Goal: Find specific page/section: Find specific page/section

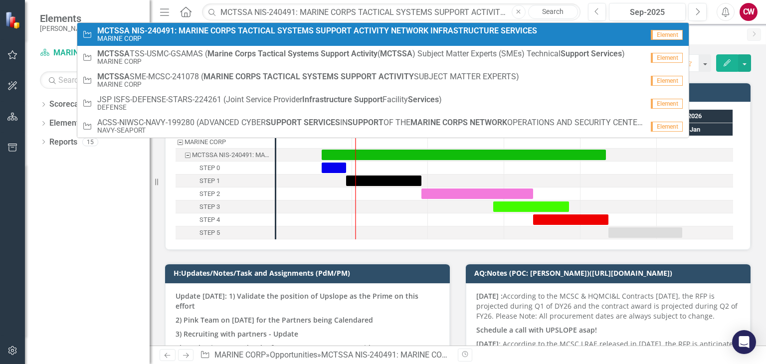
click at [212, 36] on small "MARINE CORP" at bounding box center [317, 38] width 440 height 7
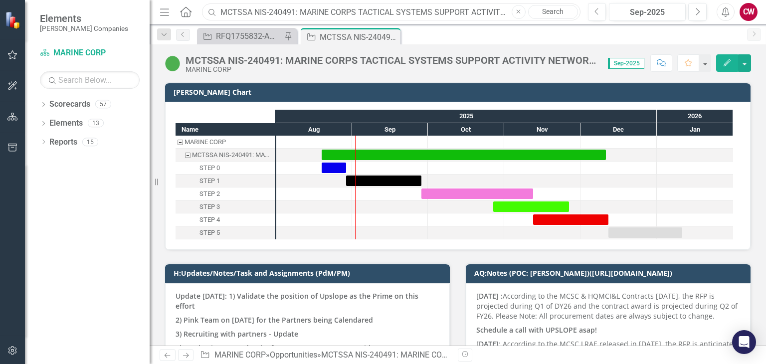
click at [335, 12] on input "MCTSSA NIS-240491: MARINE CORPS TACTICAL SYSTEMS SUPPORT ACTIVITY NETWORK INFRA…" at bounding box center [391, 11] width 378 height 17
click at [239, 10] on input "G6" at bounding box center [391, 11] width 378 height 17
drag, startPoint x: 239, startPoint y: 10, endPoint x: 242, endPoint y: 18, distance: 8.1
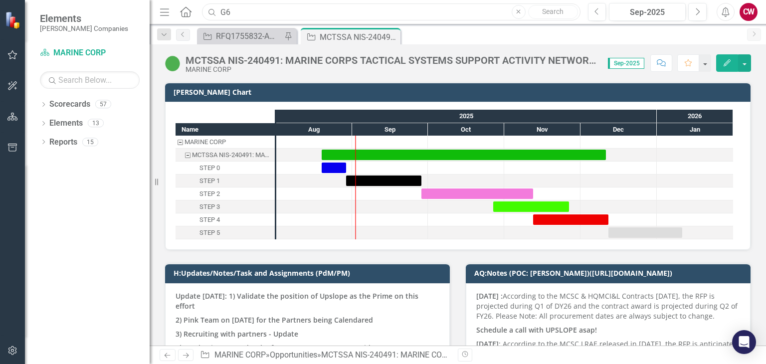
click at [228, 7] on input "G6" at bounding box center [391, 11] width 378 height 17
click at [234, 15] on input "G6" at bounding box center [391, 11] width 378 height 17
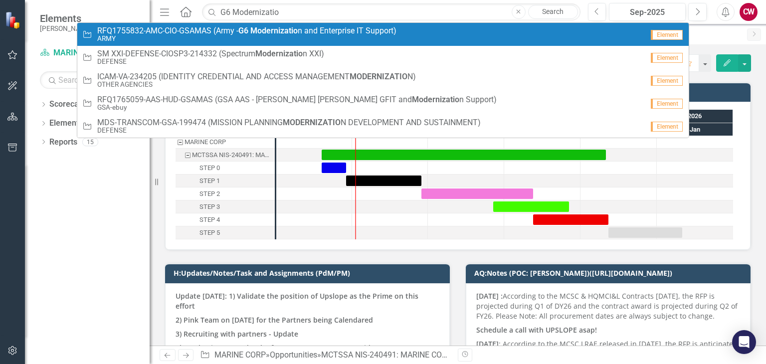
click at [275, 31] on strong "Modernizatio" at bounding box center [273, 30] width 47 height 9
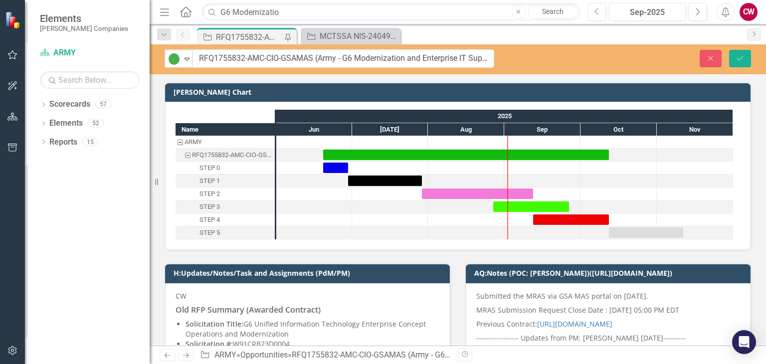
drag, startPoint x: 186, startPoint y: 60, endPoint x: 475, endPoint y: 54, distance: 289.3
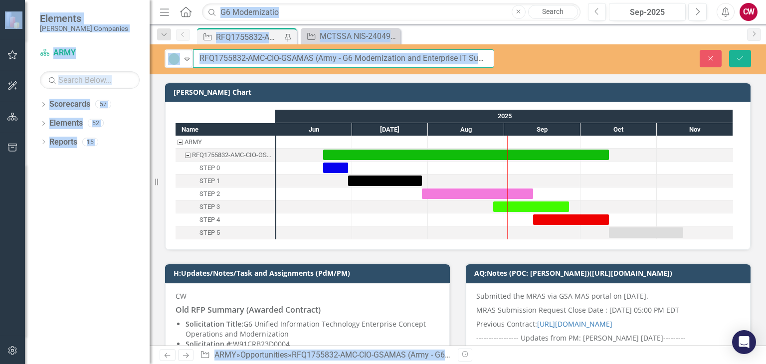
click at [407, 54] on input "RFQ1755832-AMC-CIO-GSAMAS (Army - G6 Modernization and Enterprise IT Support)" at bounding box center [343, 58] width 301 height 18
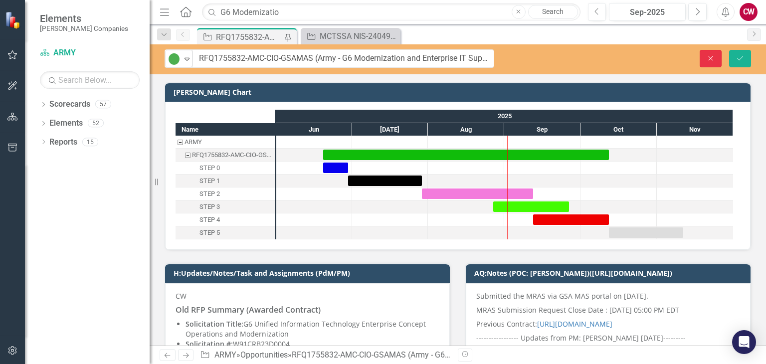
drag, startPoint x: 710, startPoint y: 57, endPoint x: 592, endPoint y: 304, distance: 274.2
click at [710, 57] on icon "Close" at bounding box center [710, 58] width 9 height 7
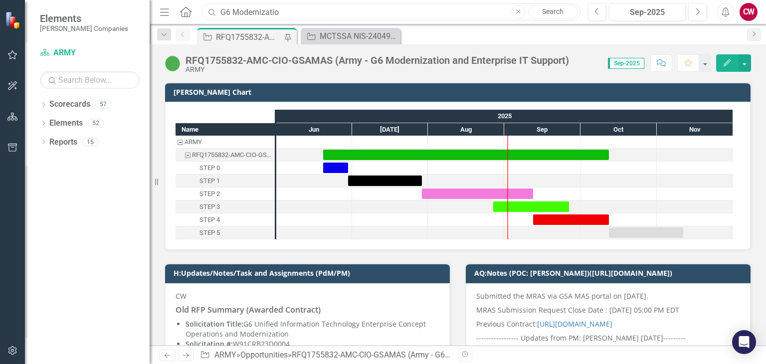
drag, startPoint x: 287, startPoint y: 10, endPoint x: 184, endPoint y: 10, distance: 102.7
click at [184, 10] on div "Menu Home Search G6 Modernizatio Close Search" at bounding box center [367, 11] width 421 height 19
paste input "Engineering, Technical, Logistics, and Programmatic Support Services for Fleet …"
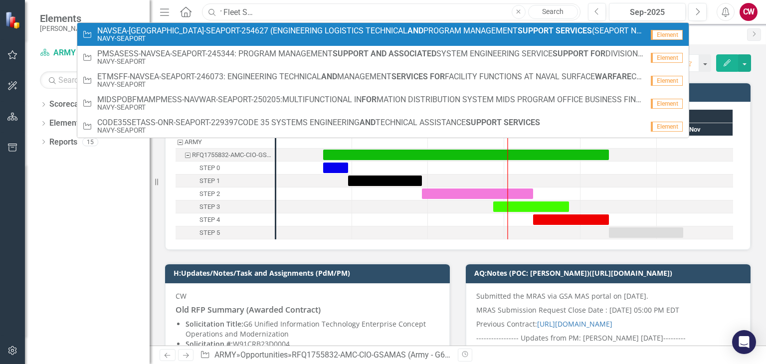
type input "Engineering, Technical, Logistics, and Programmatic Support Services for Fleet …"
click at [315, 42] on small "NAVY-SEAPORT" at bounding box center [370, 38] width 546 height 7
